Goal: Information Seeking & Learning: Learn about a topic

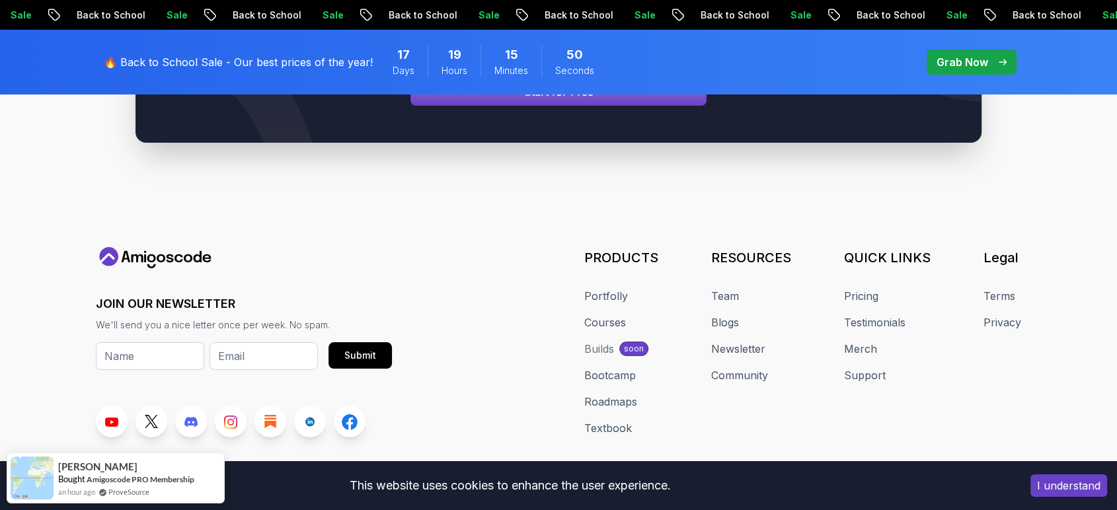
scroll to position [5118, 0]
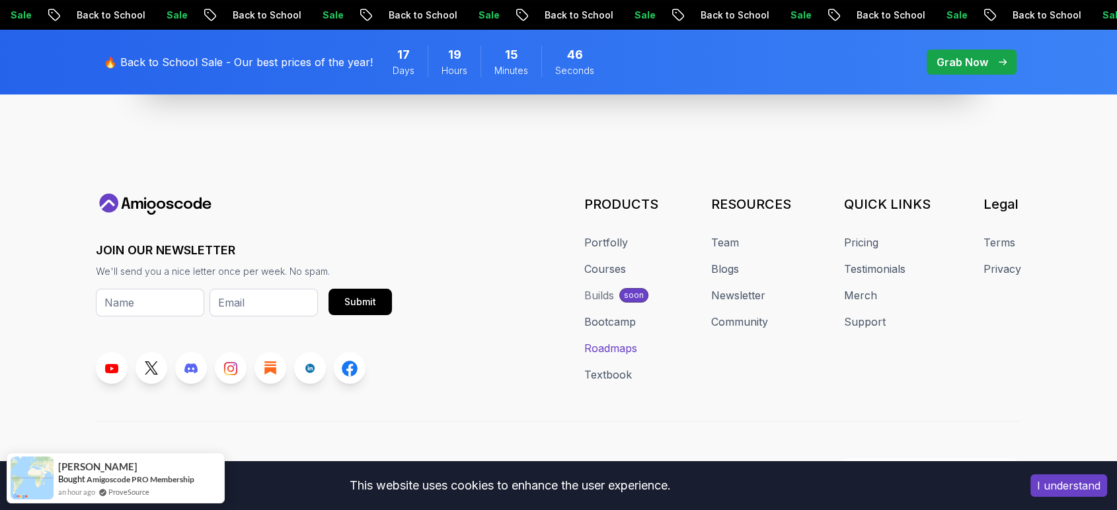
click at [607, 340] on link "Roadmaps" at bounding box center [610, 348] width 53 height 16
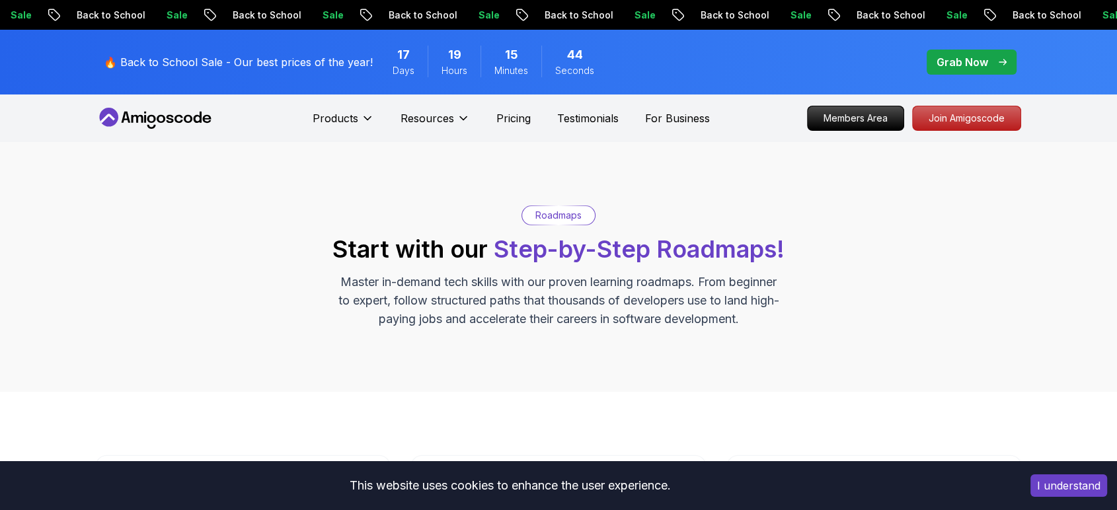
click at [607, 329] on div "Roadmaps Start with our Step-by-Step Roadmaps! Master in-demand tech skills wit…" at bounding box center [558, 267] width 1117 height 250
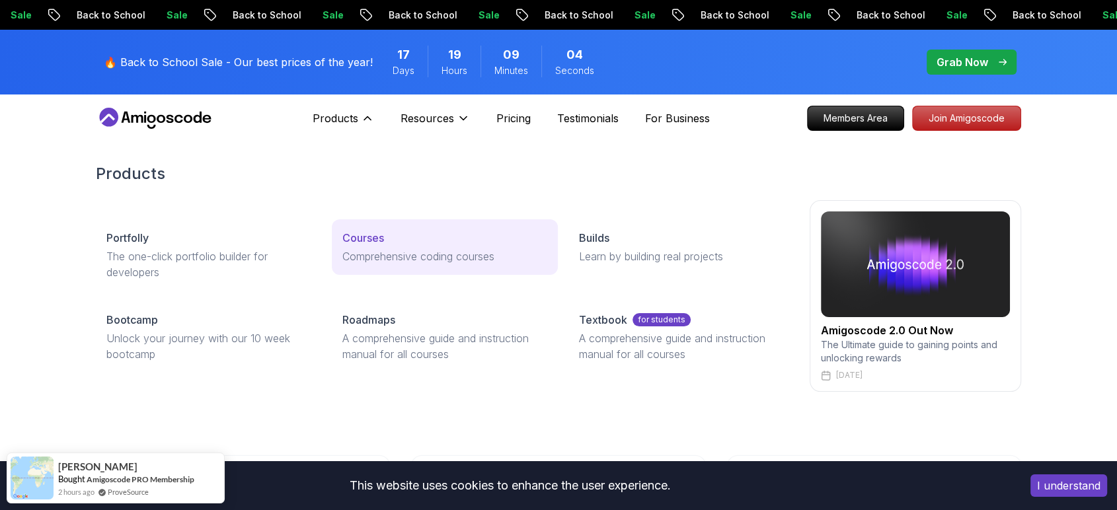
click at [373, 242] on p "Courses" at bounding box center [363, 238] width 42 height 16
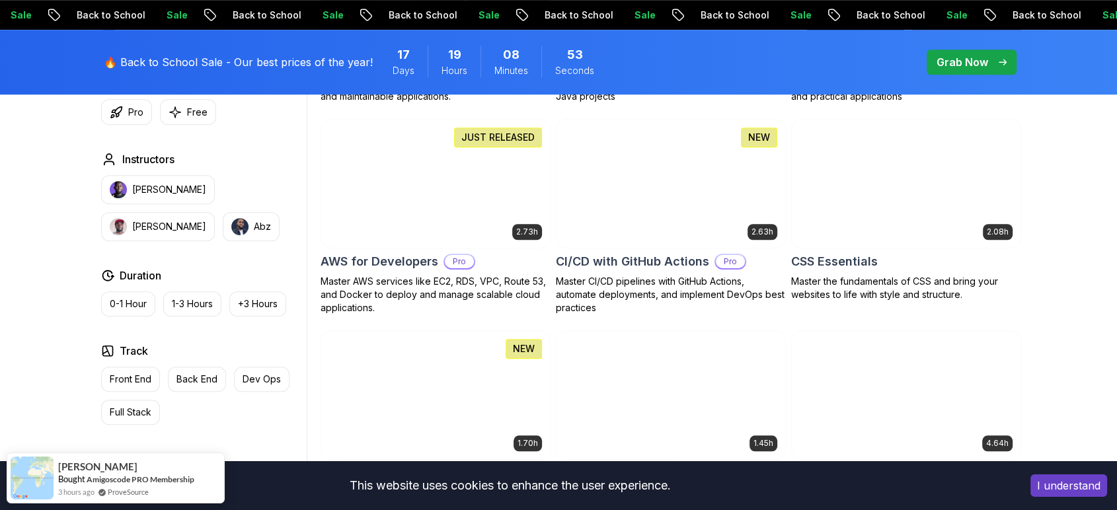
scroll to position [998, 0]
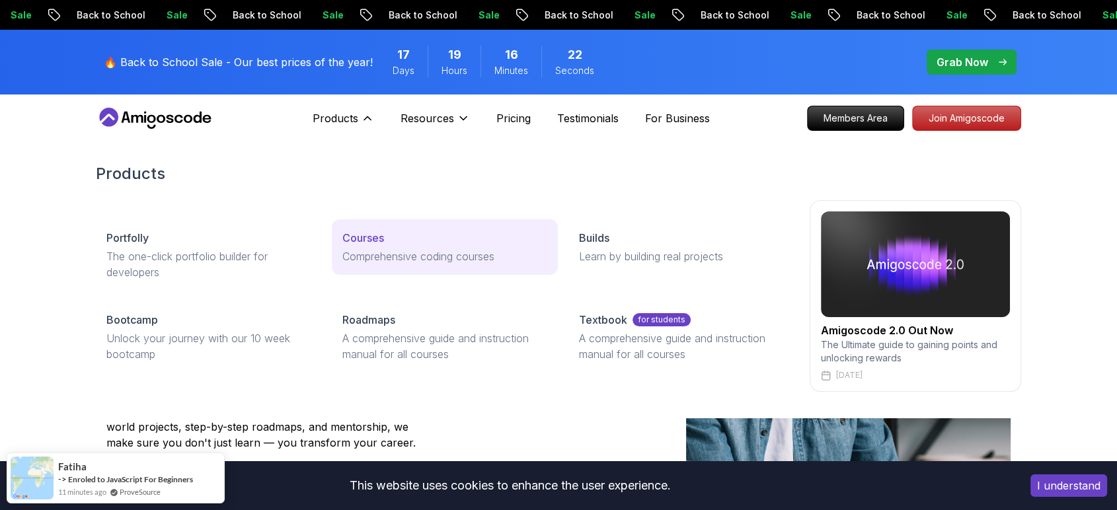
click at [350, 239] on p "Courses" at bounding box center [363, 238] width 42 height 16
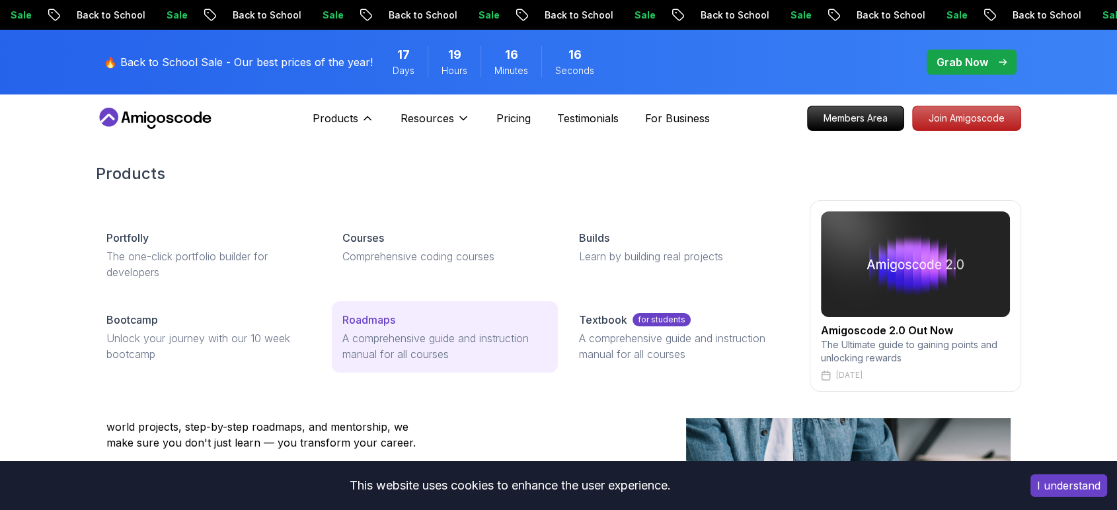
click at [363, 326] on p "Roadmaps" at bounding box center [368, 320] width 53 height 16
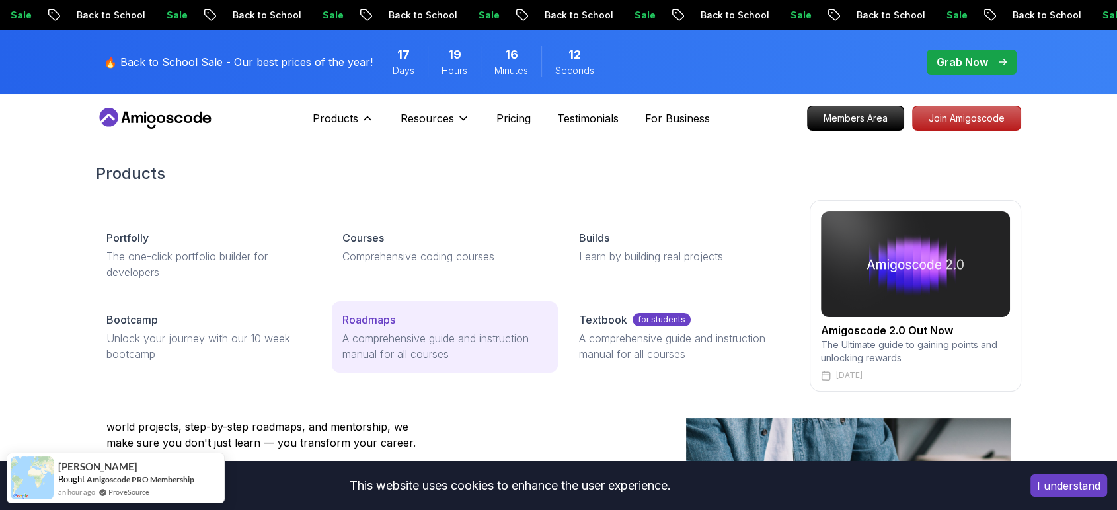
click at [402, 326] on div "Roadmaps" at bounding box center [444, 320] width 204 height 16
click at [377, 313] on p "Roadmaps" at bounding box center [368, 320] width 53 height 16
